Goal: Information Seeking & Learning: Find specific fact

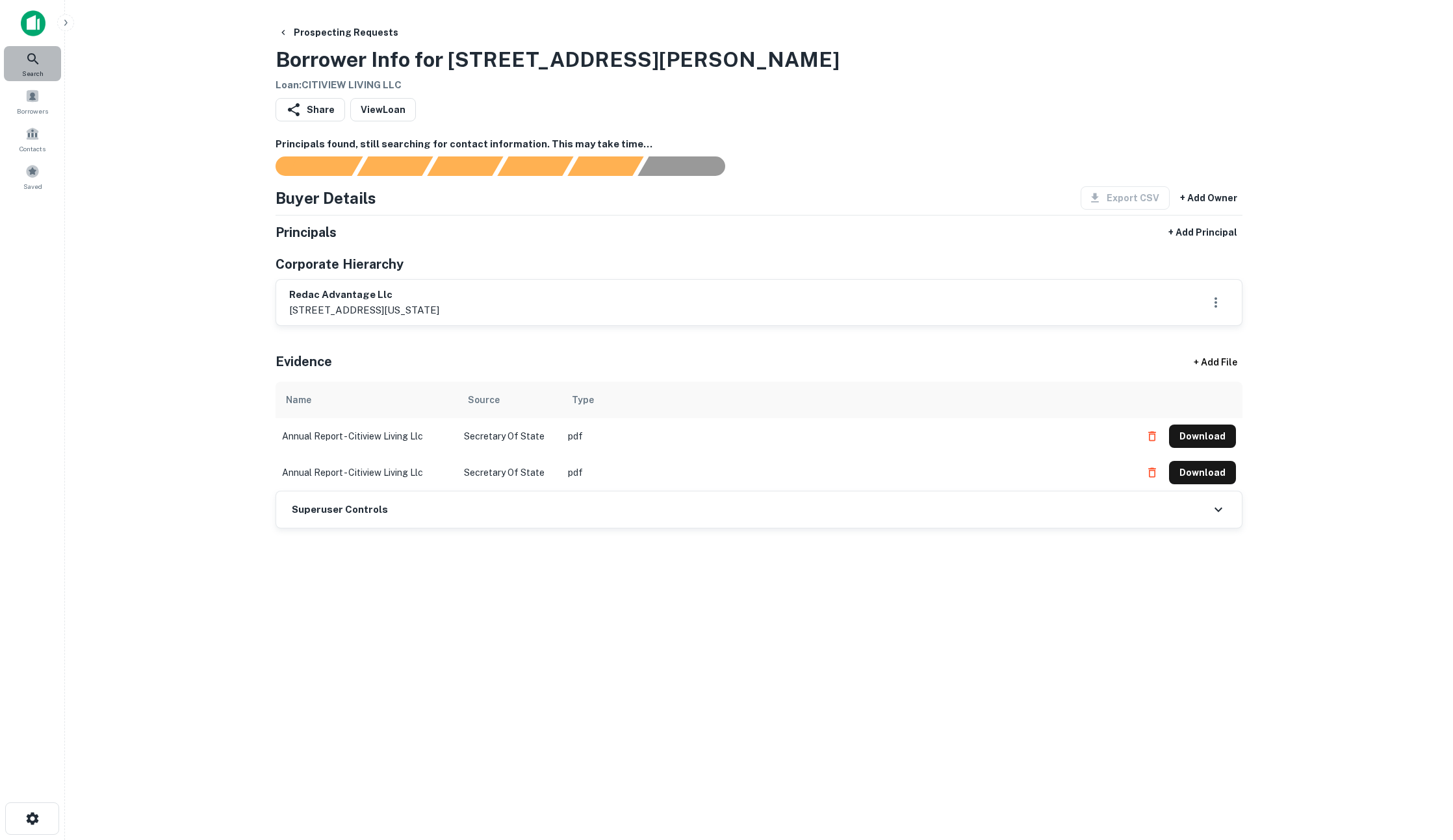
click at [35, 63] on icon at bounding box center [33, 59] width 15 height 15
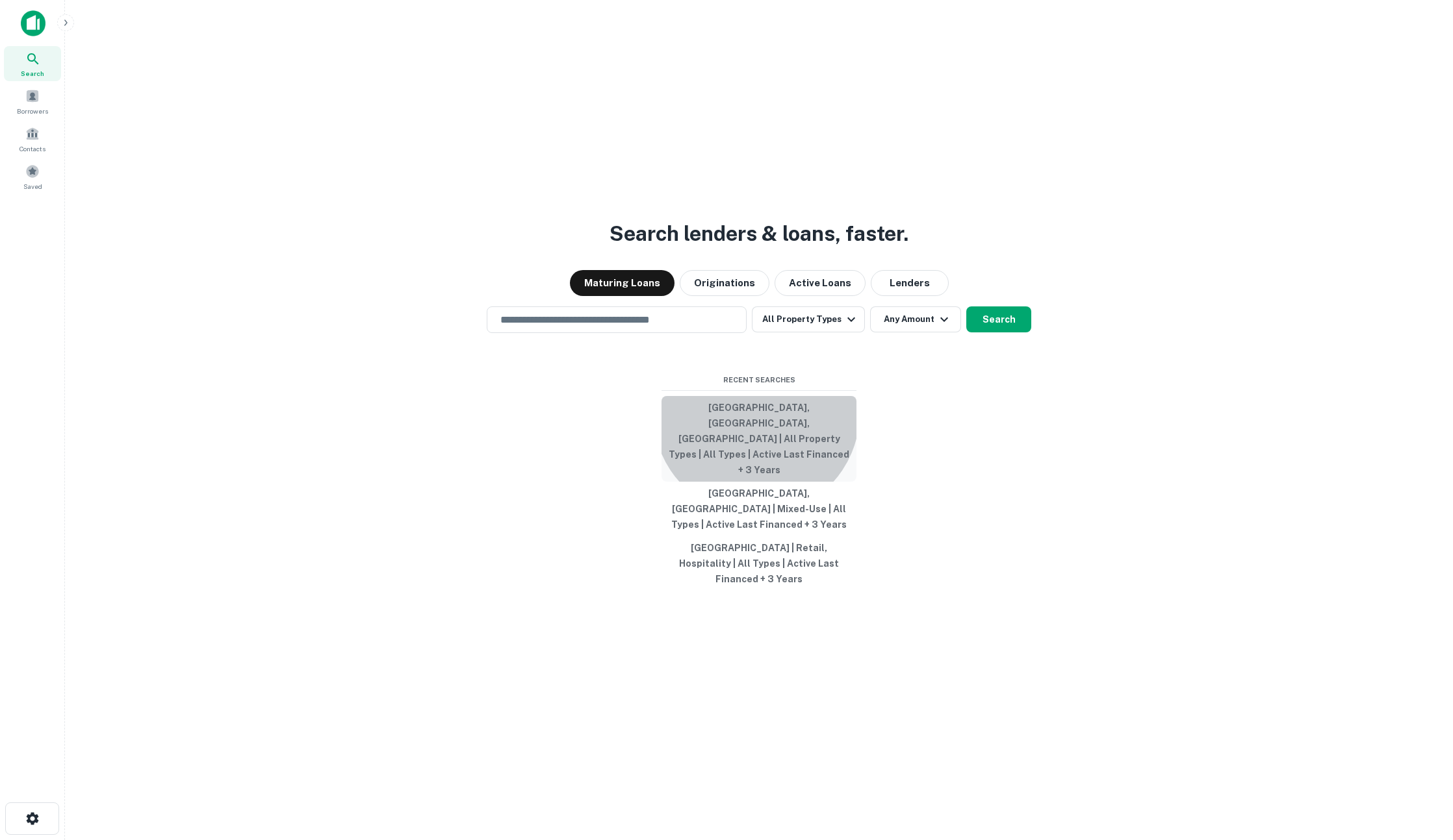
click at [756, 444] on button "[GEOGRAPHIC_DATA], [GEOGRAPHIC_DATA], [GEOGRAPHIC_DATA] | All Property Types | …" at bounding box center [758, 439] width 195 height 86
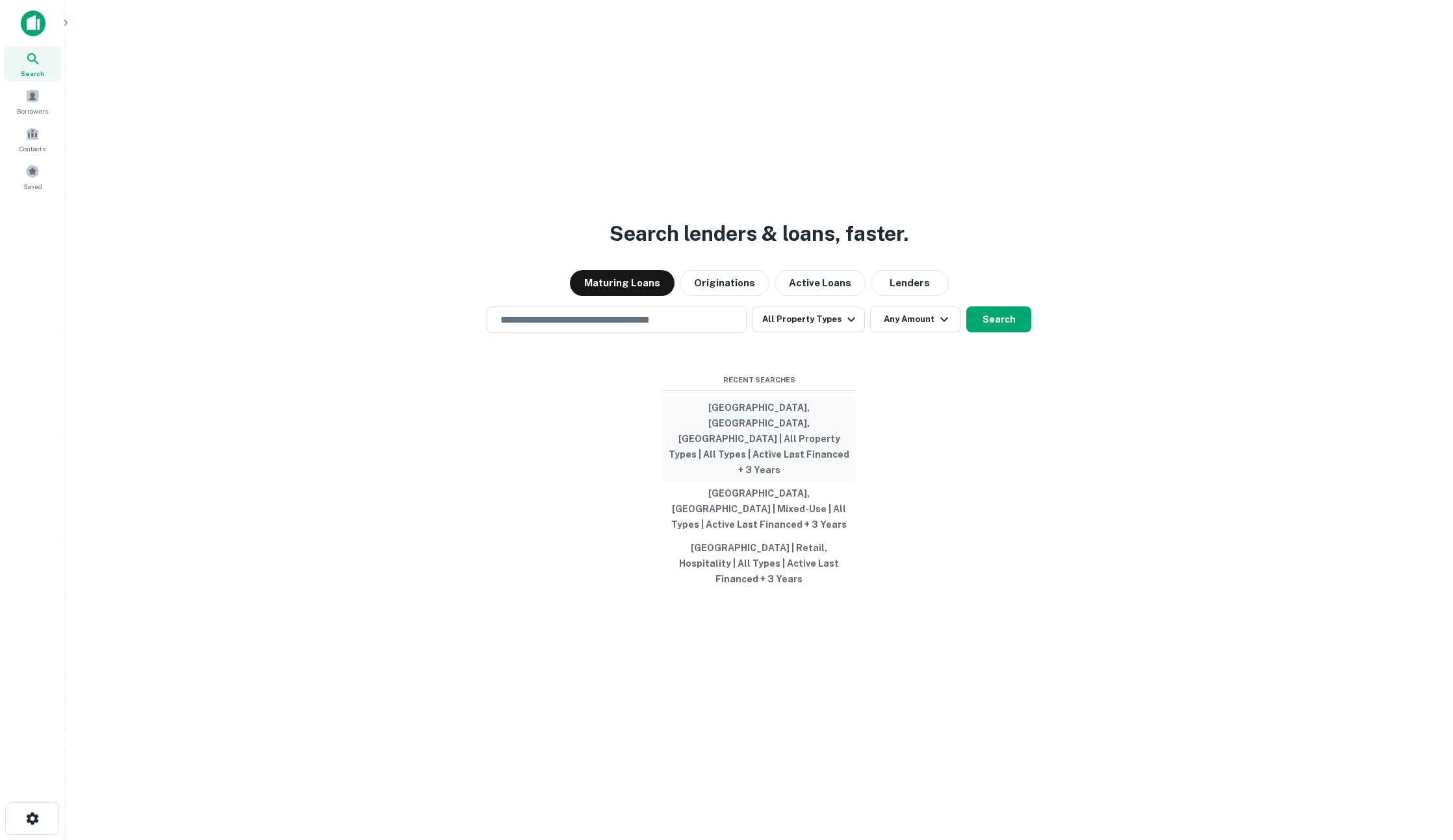
type input "**********"
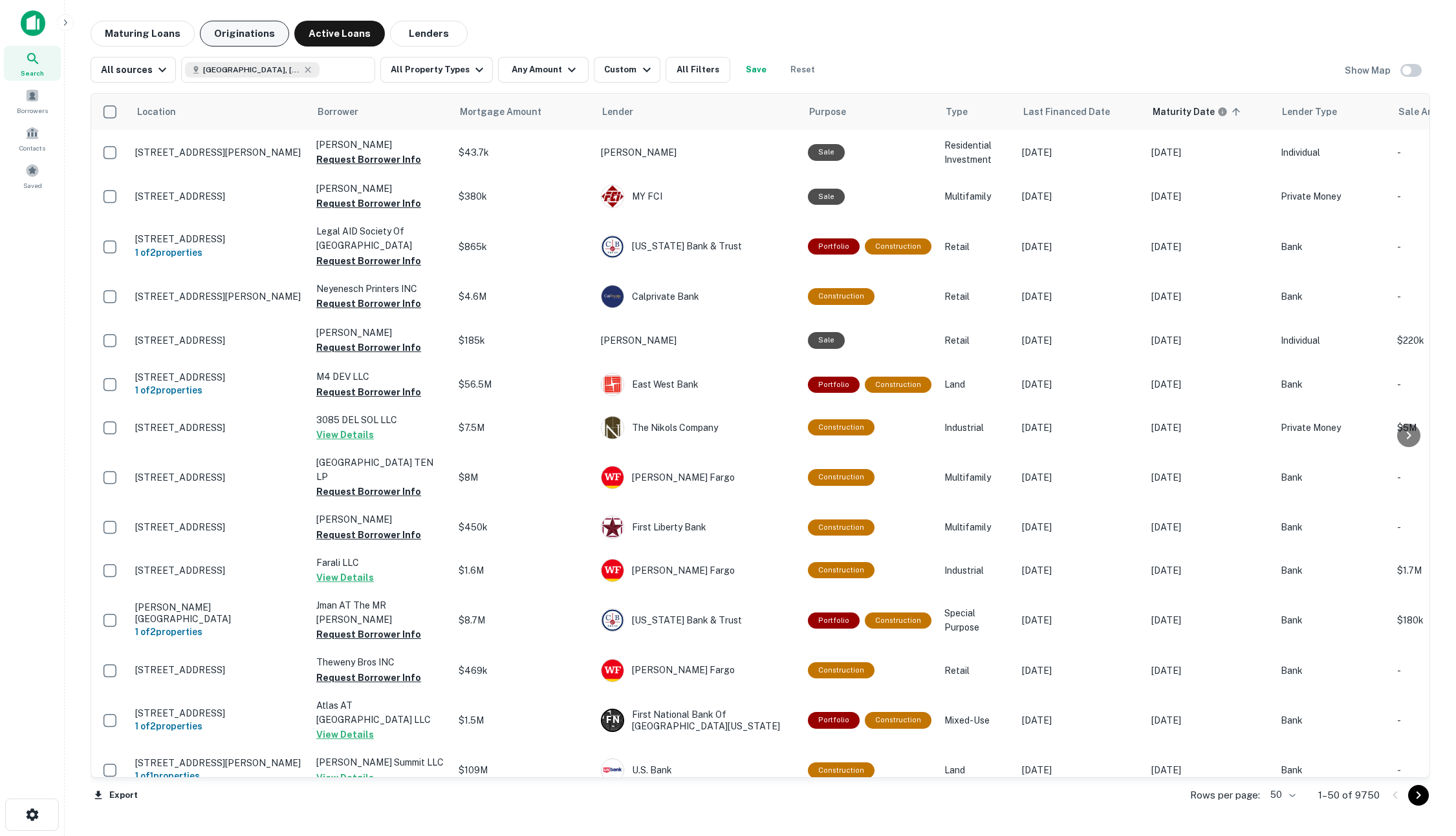
click at [225, 43] on button "Originations" at bounding box center [244, 34] width 89 height 26
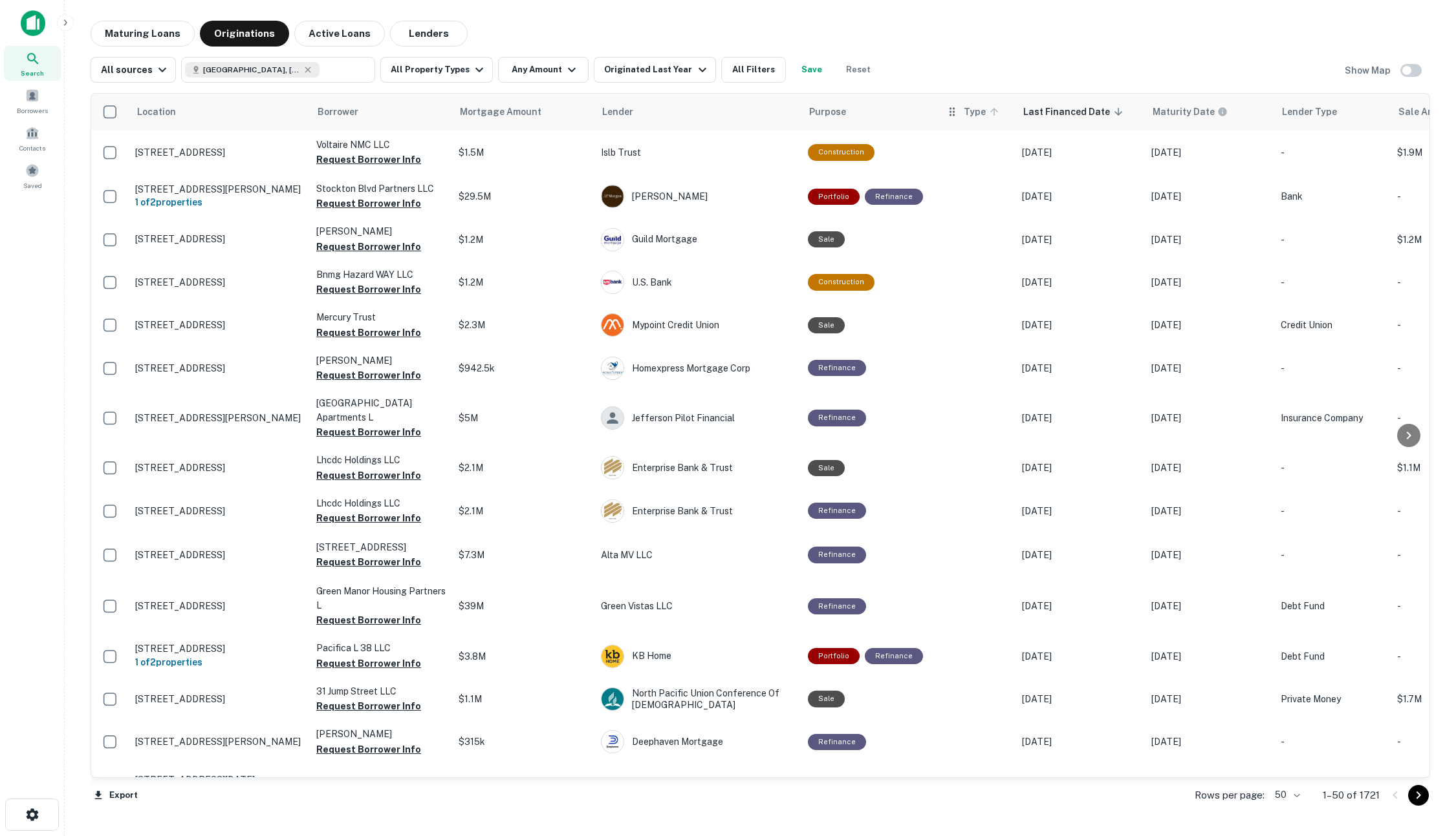
click at [988, 114] on icon at bounding box center [994, 112] width 12 height 12
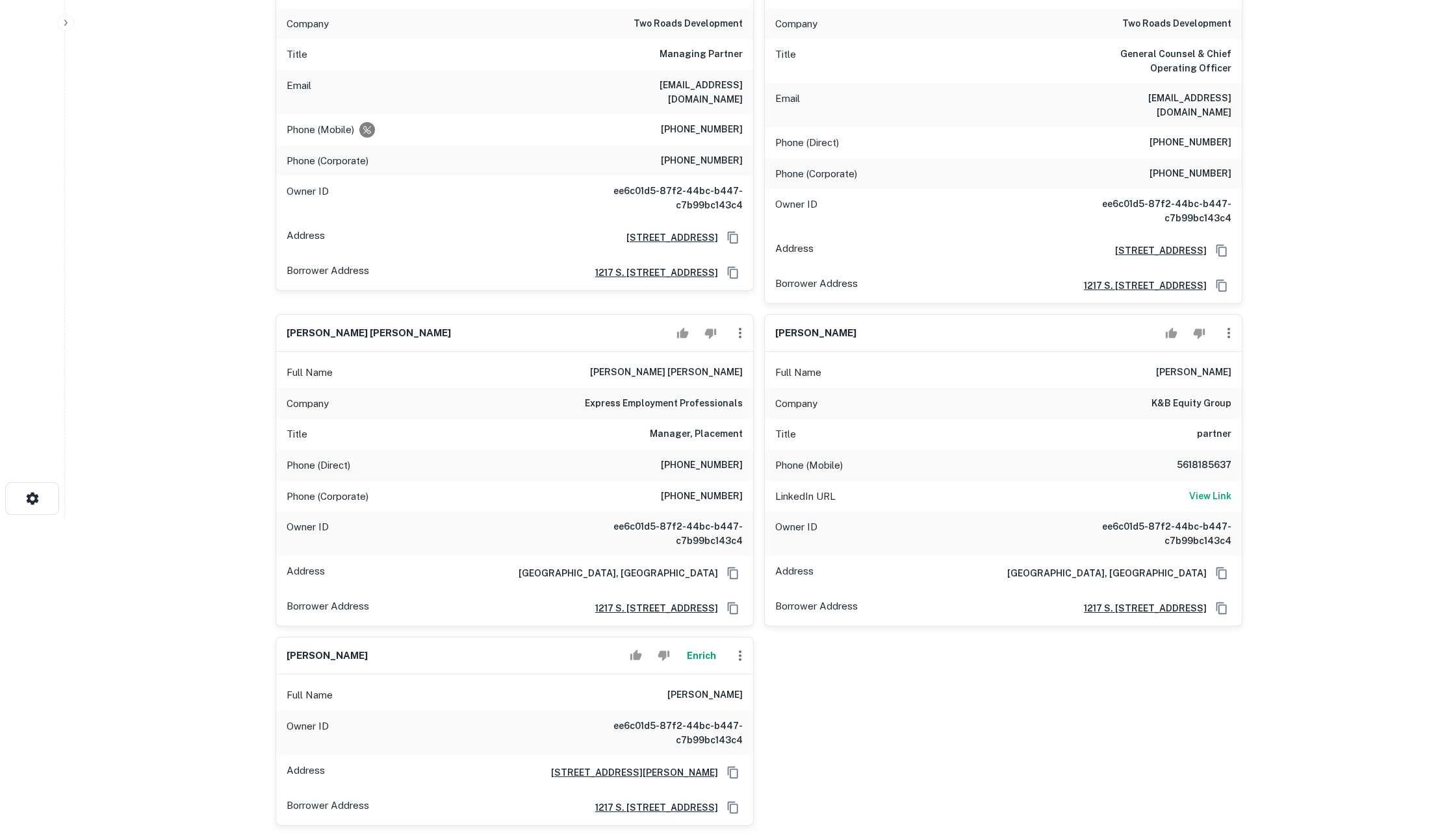
scroll to position [96, 0]
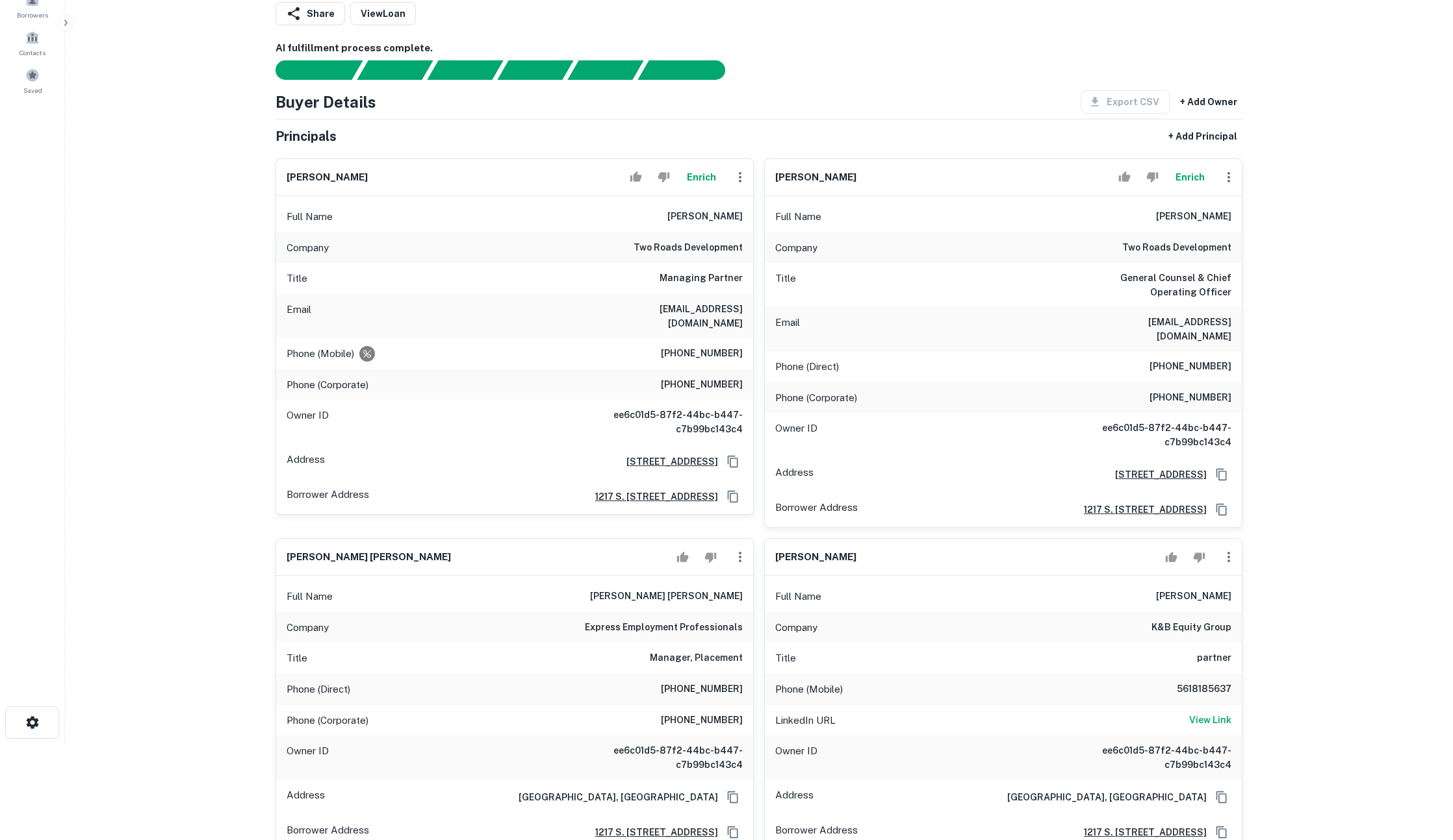
click at [700, 174] on button "Enrich" at bounding box center [700, 177] width 41 height 26
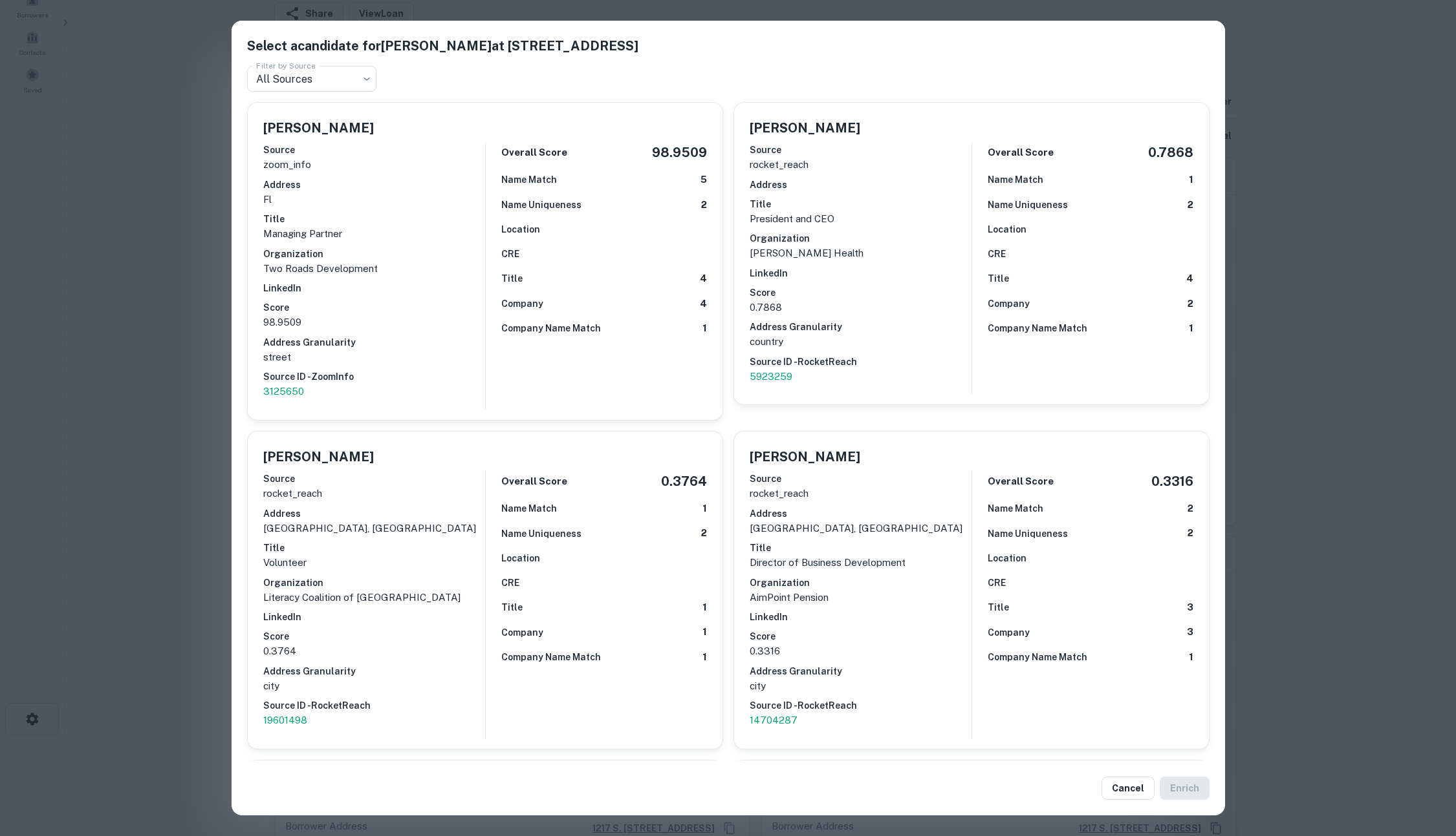
click at [1335, 319] on div "Select a candidate for Reid J. Boren at 1217 S Flagler Dr Fl 2 Filter by Source…" at bounding box center [728, 418] width 1456 height 836
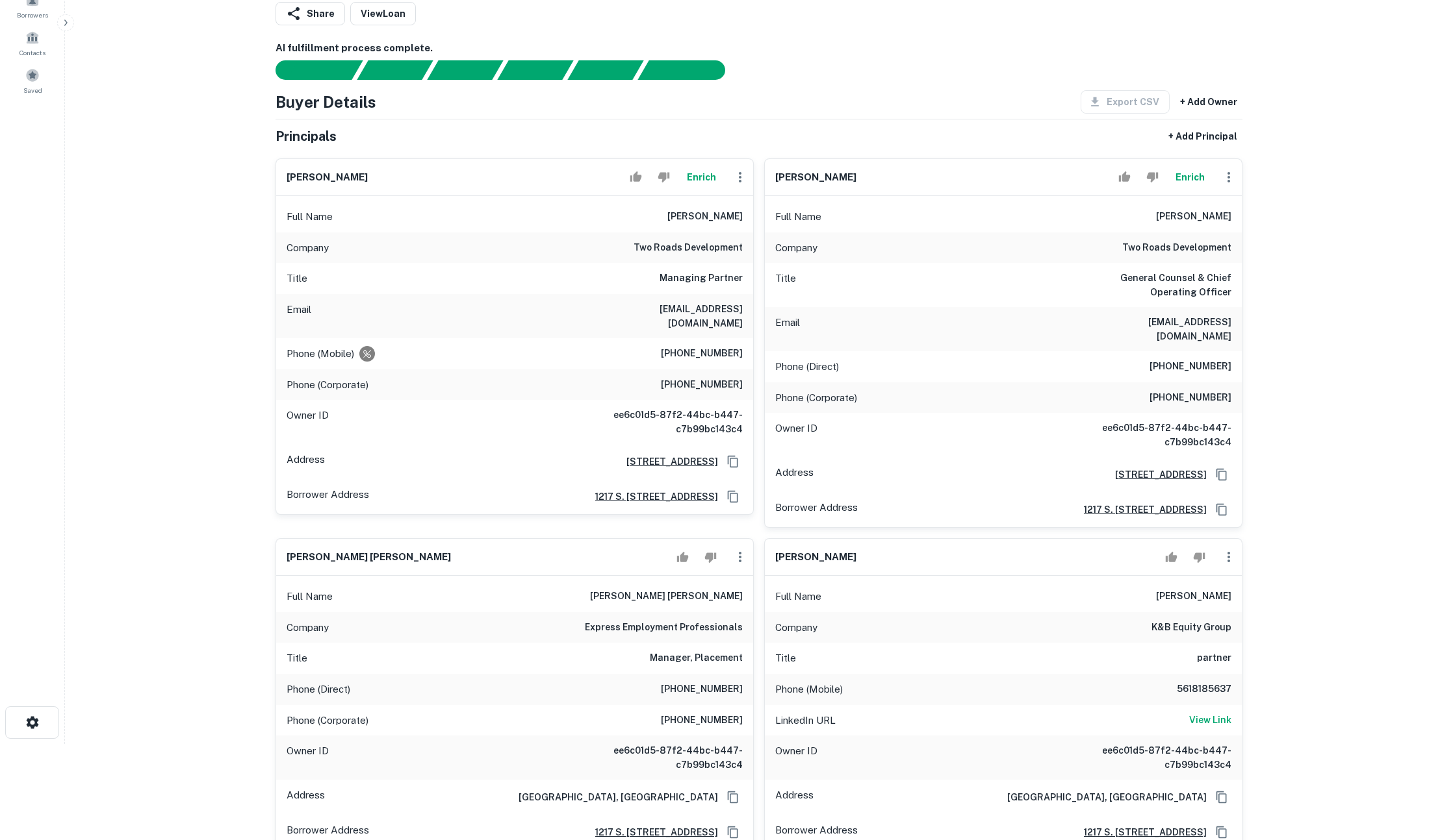
click at [1197, 177] on button "Enrich" at bounding box center [1189, 177] width 41 height 26
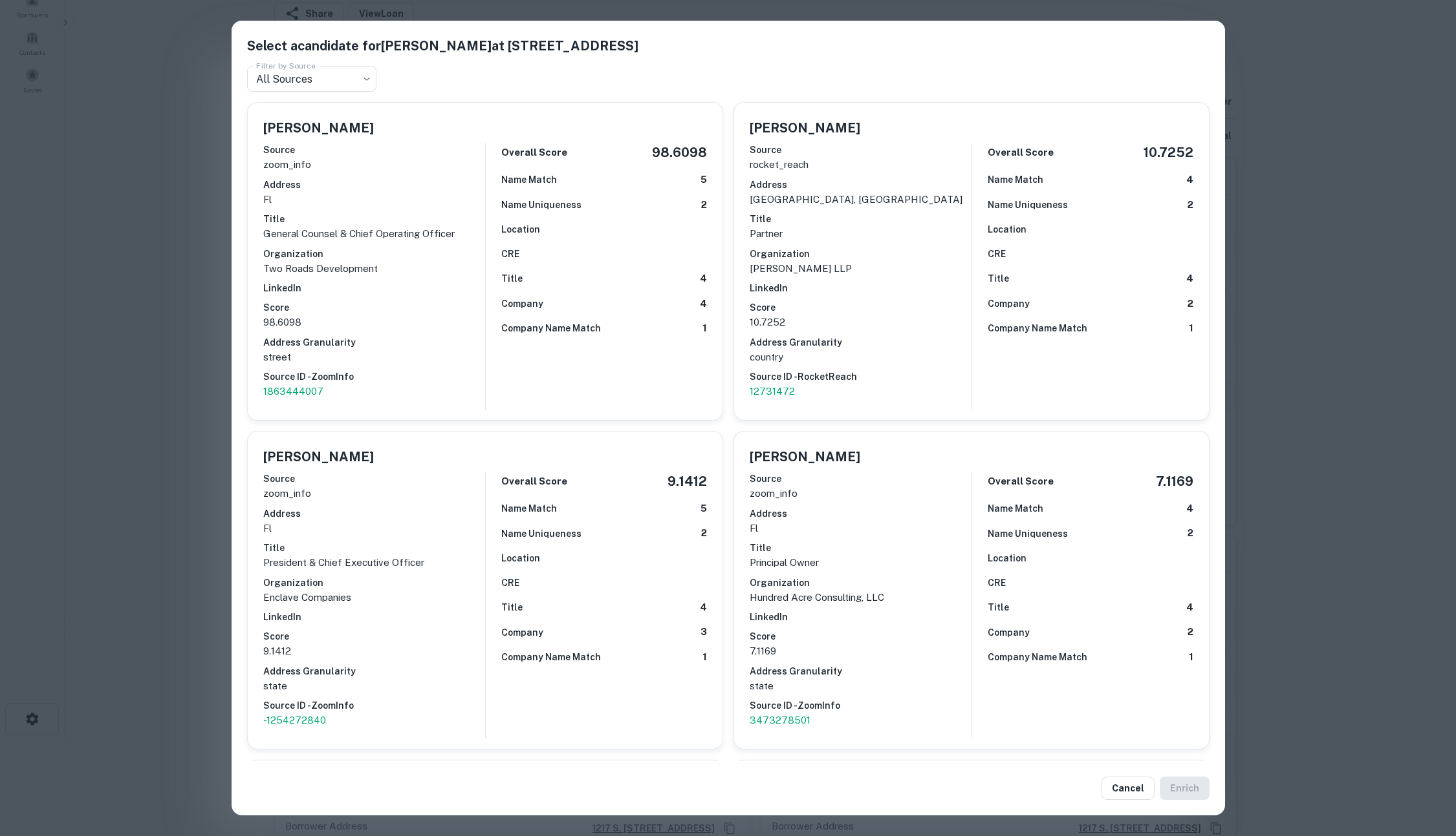
click at [1357, 357] on div "Select a candidate for Daniel G. Hayes at 1217 S Flagler Dr Fl 2 Filter by Sour…" at bounding box center [728, 418] width 1456 height 836
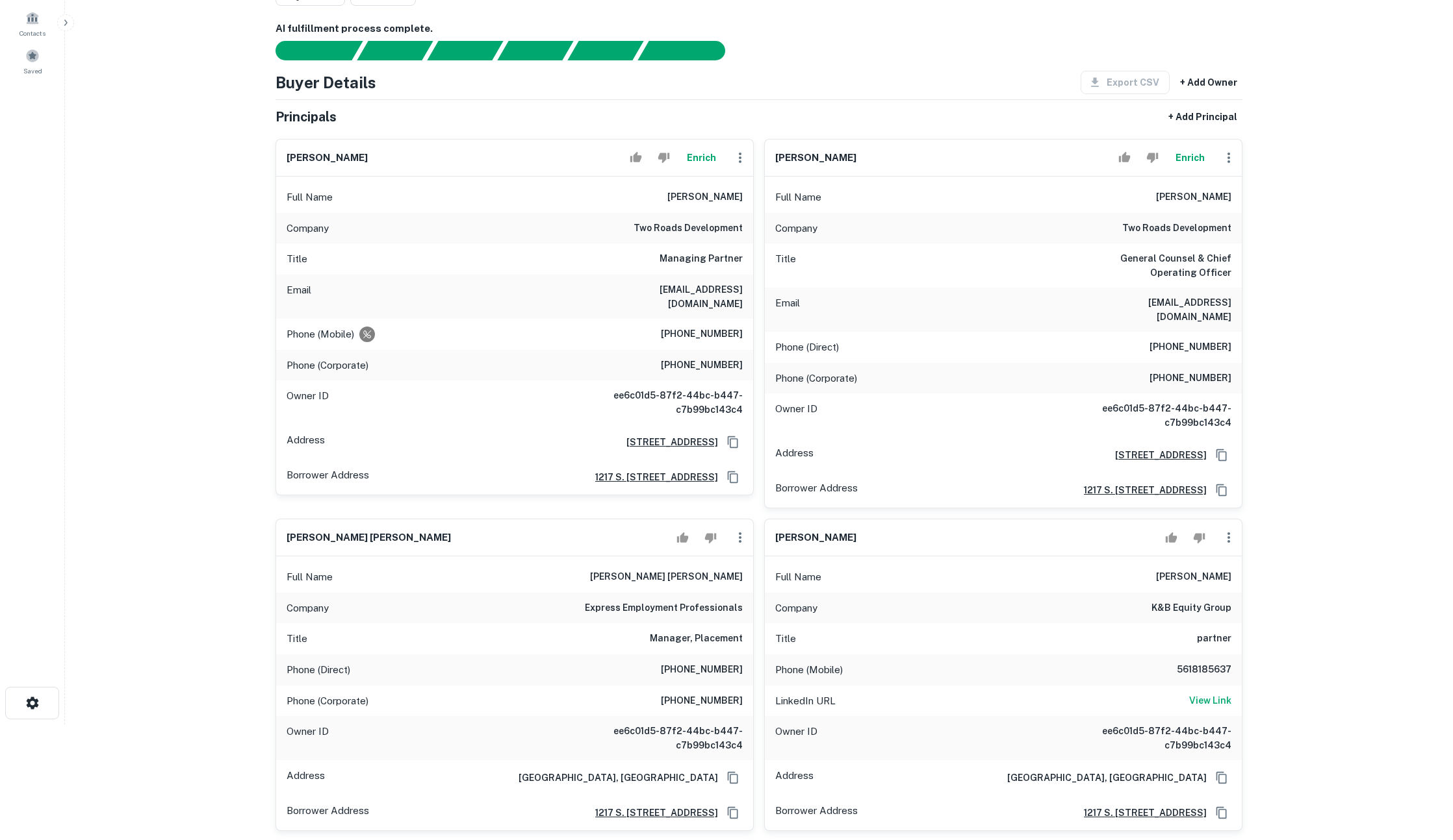
scroll to position [0, 0]
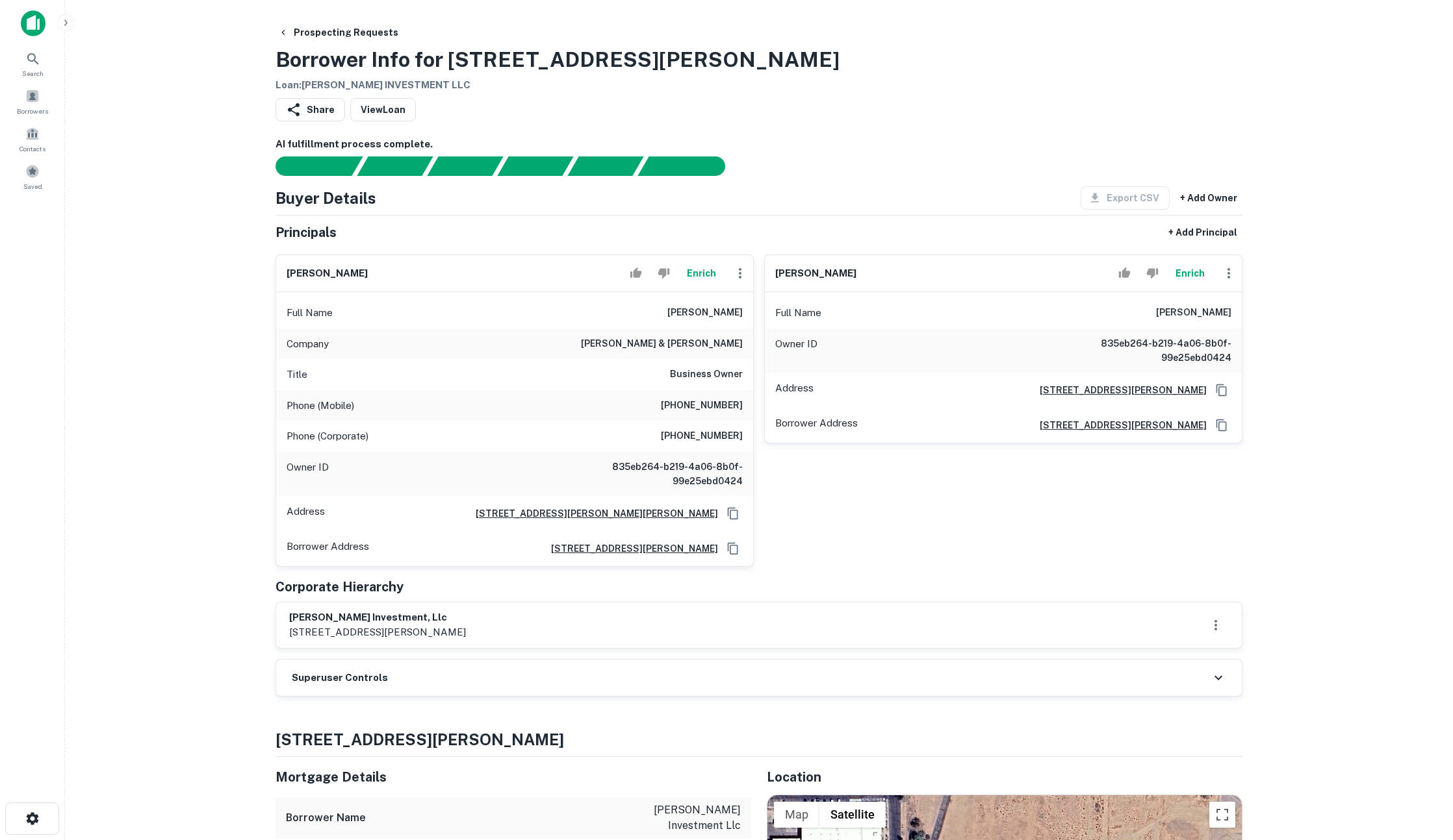
click at [703, 273] on button "Enrich" at bounding box center [700, 273] width 41 height 26
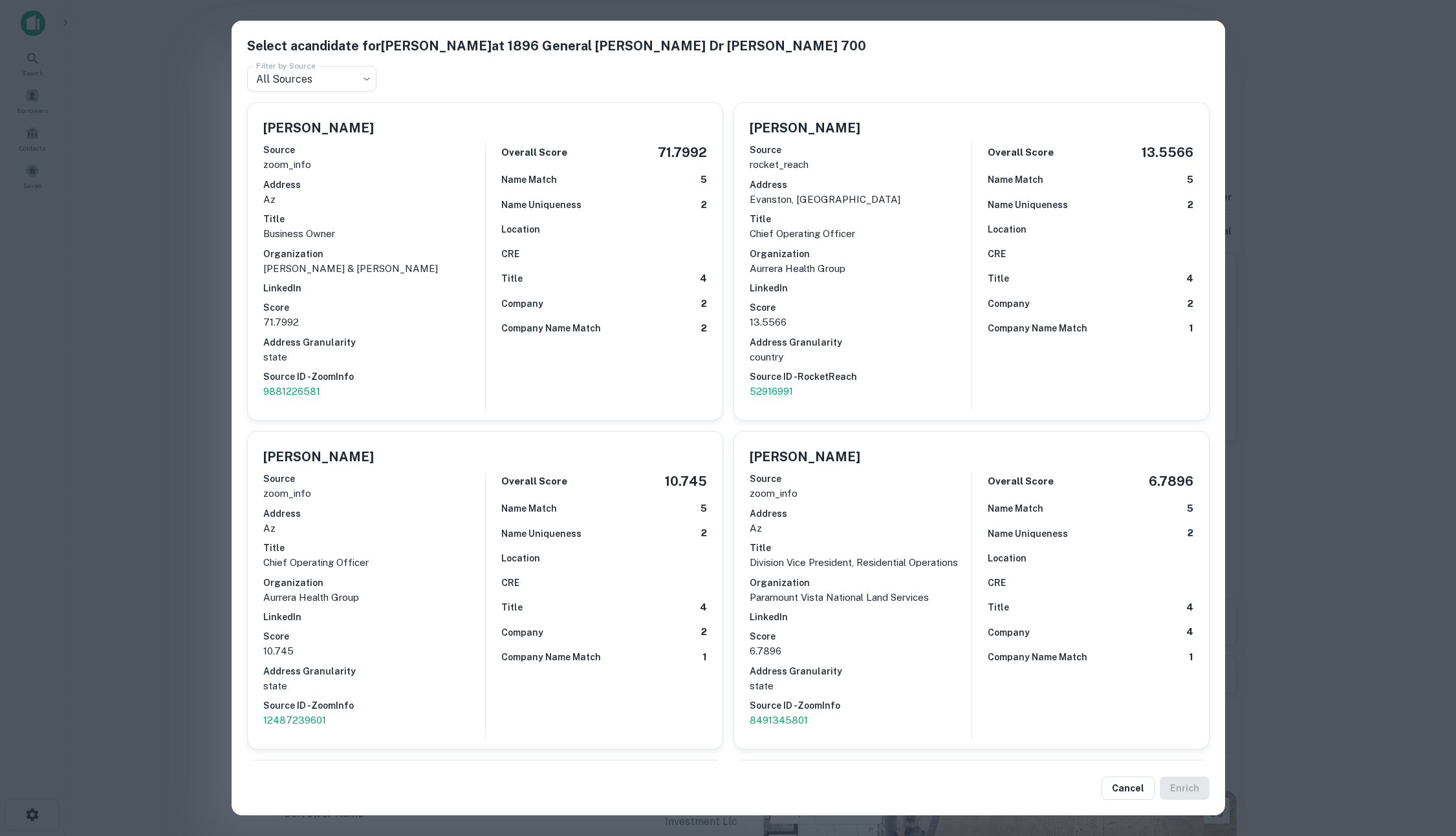
click at [155, 327] on div "Select a candidate for Michelle Mills at 1896 General George Patton Dr Ste 700 …" at bounding box center [728, 418] width 1456 height 836
